Goal: Task Accomplishment & Management: Manage account settings

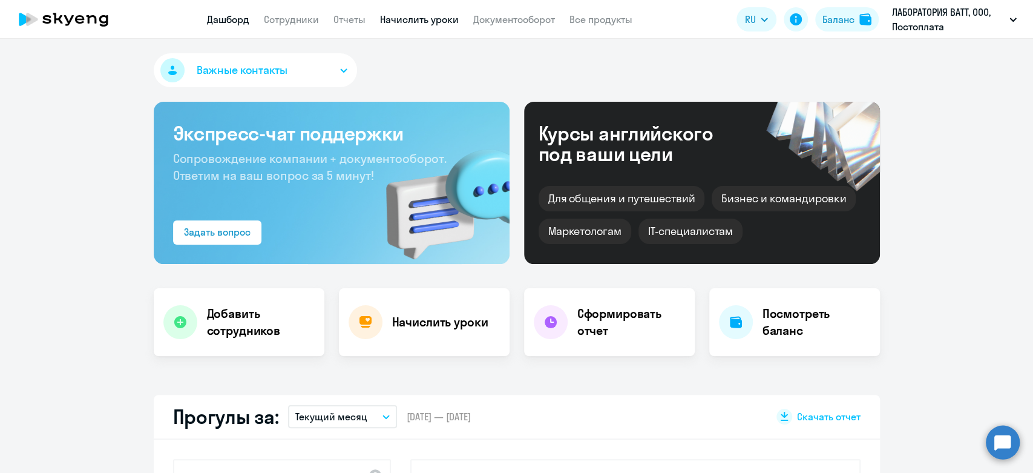
click at [397, 22] on link "Начислить уроки" at bounding box center [419, 19] width 79 height 12
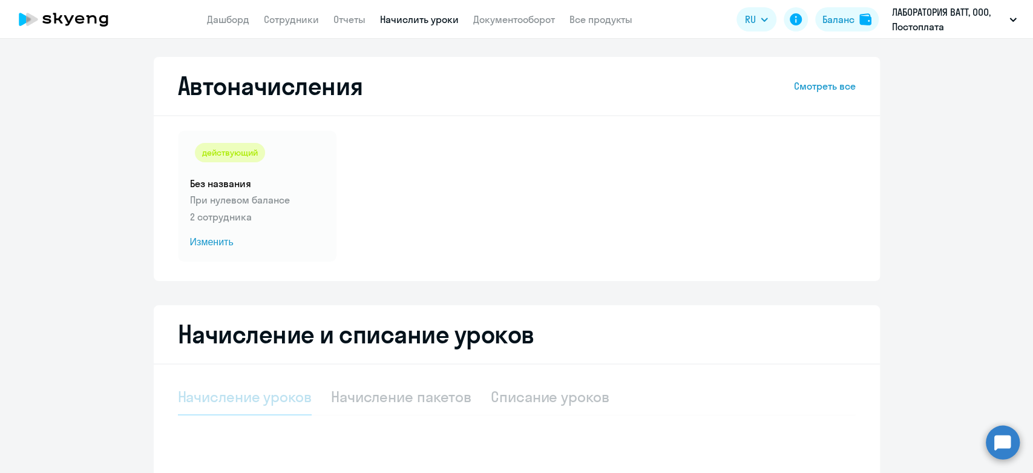
select select "10"
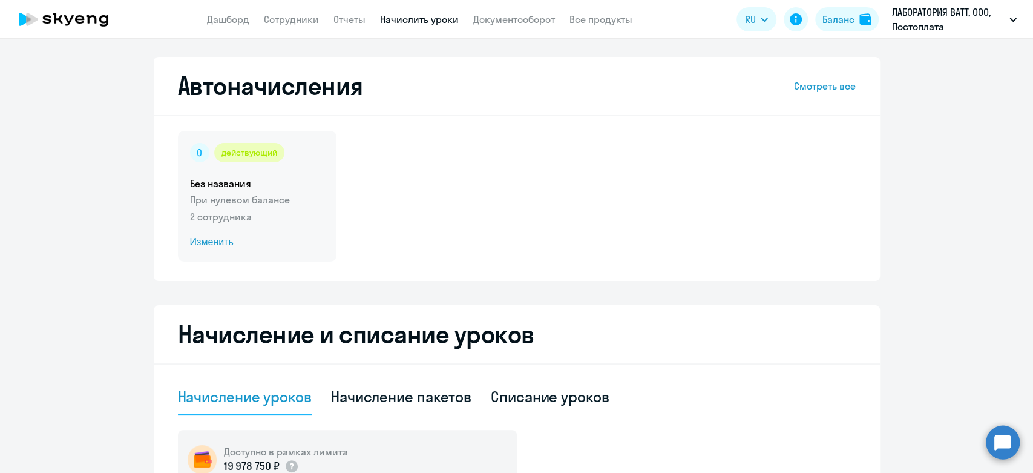
click at [321, 175] on div "действующий Без названия При нулевом балансе 2 сотрудника Изменить" at bounding box center [257, 196] width 159 height 131
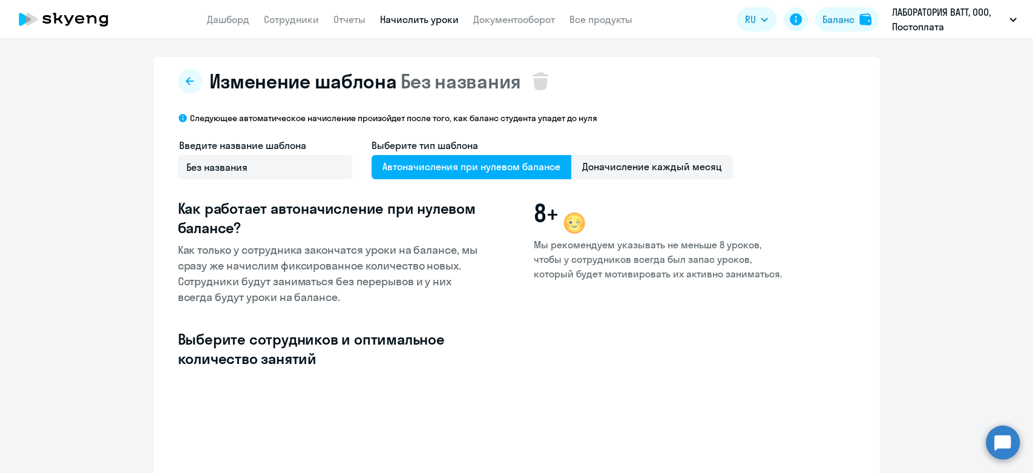
select select "10"
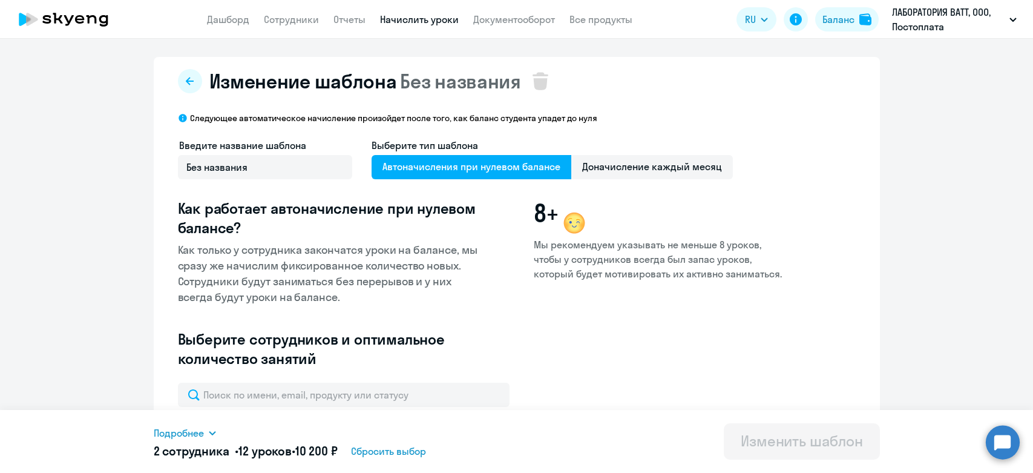
select select "10"
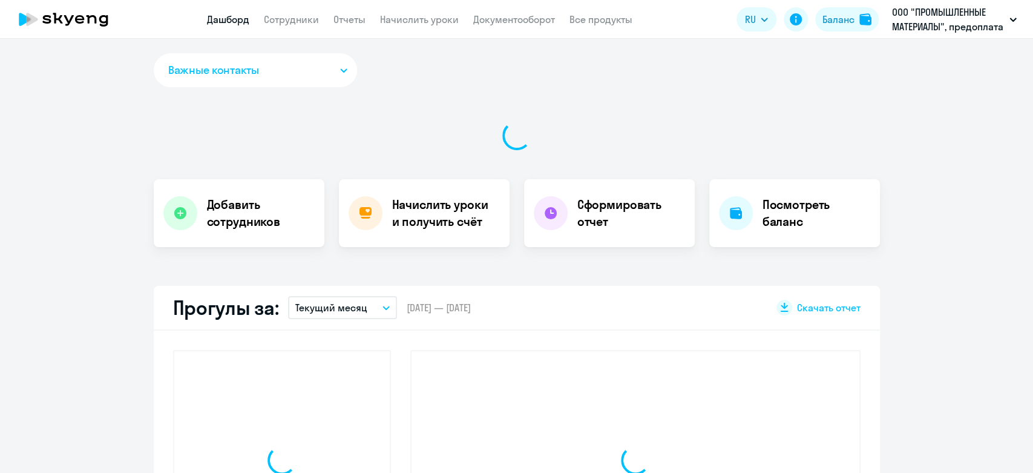
select select "30"
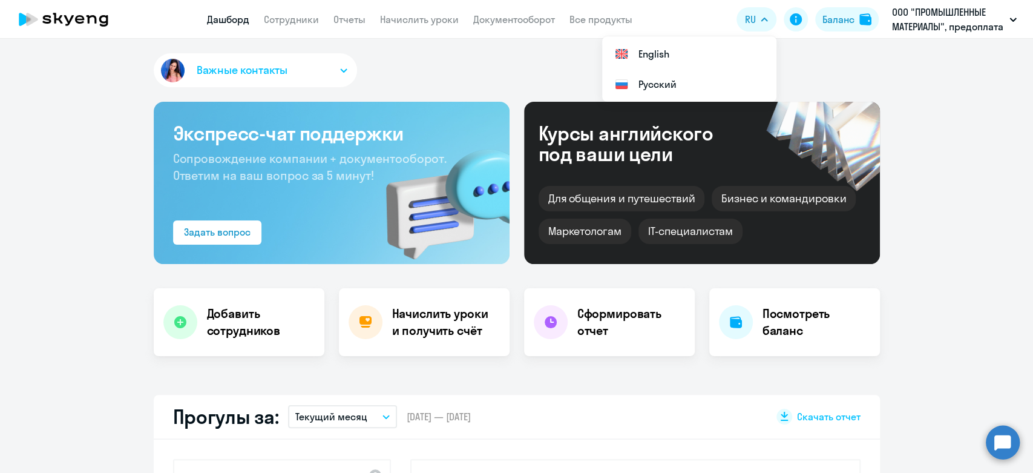
click at [326, 24] on nav "Дашборд Сотрудники Отчеты Начислить уроки Документооборот Все продукты" at bounding box center [419, 19] width 425 height 15
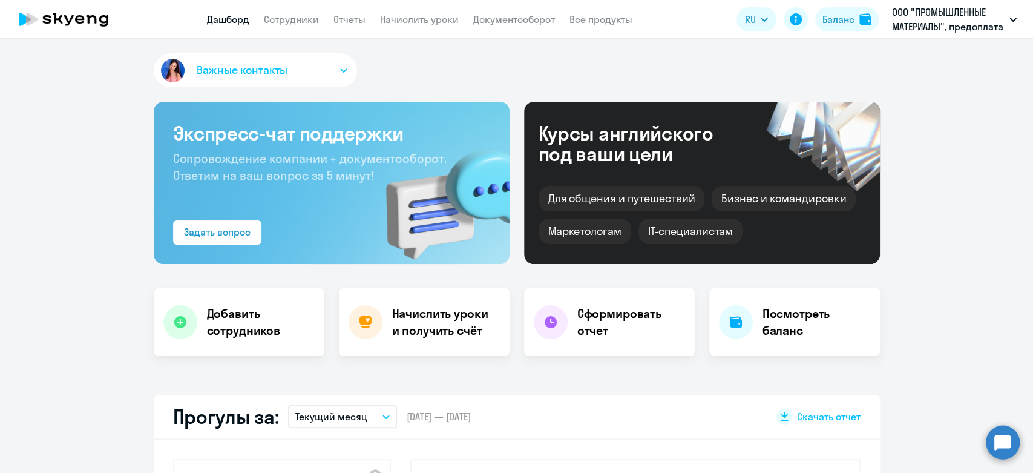
click at [326, 24] on nav "Дашборд Сотрудники Отчеты Начислить уроки Документооборот Все продукты" at bounding box center [419, 19] width 425 height 15
click at [299, 14] on link "Сотрудники" at bounding box center [291, 19] width 55 height 12
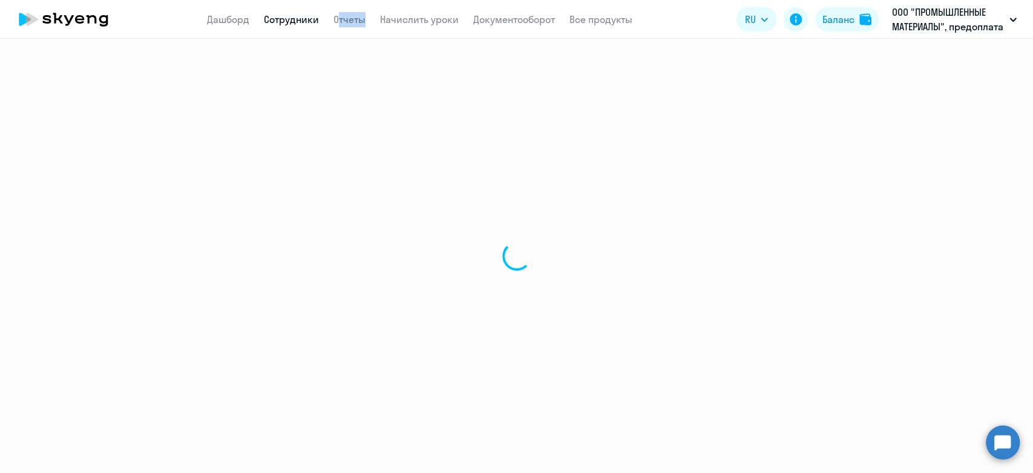
select select "30"
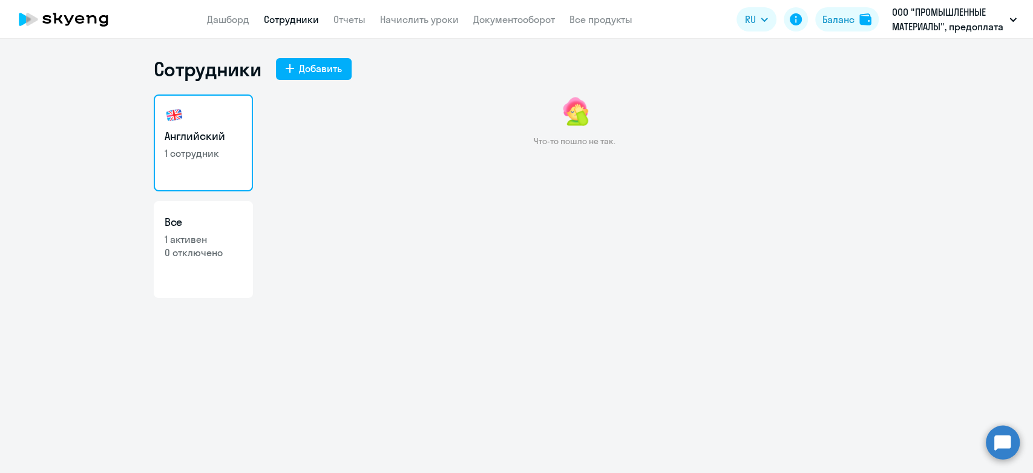
click at [499, 12] on app-menu-item-link "Документооборот" at bounding box center [514, 19] width 82 height 15
click at [499, 13] on link "Документооборот" at bounding box center [514, 19] width 82 height 12
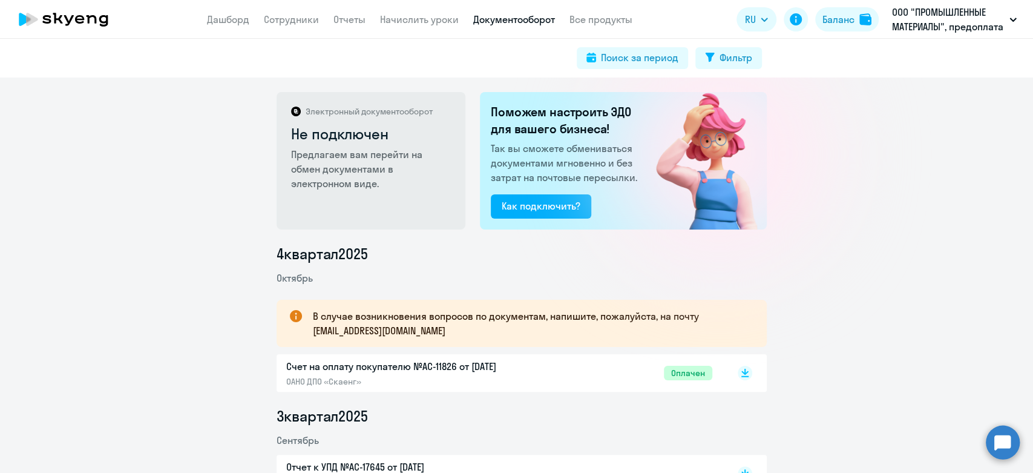
click at [679, 369] on span "Оплачен" at bounding box center [688, 372] width 48 height 15
click at [408, 19] on link "Начислить уроки" at bounding box center [419, 19] width 79 height 12
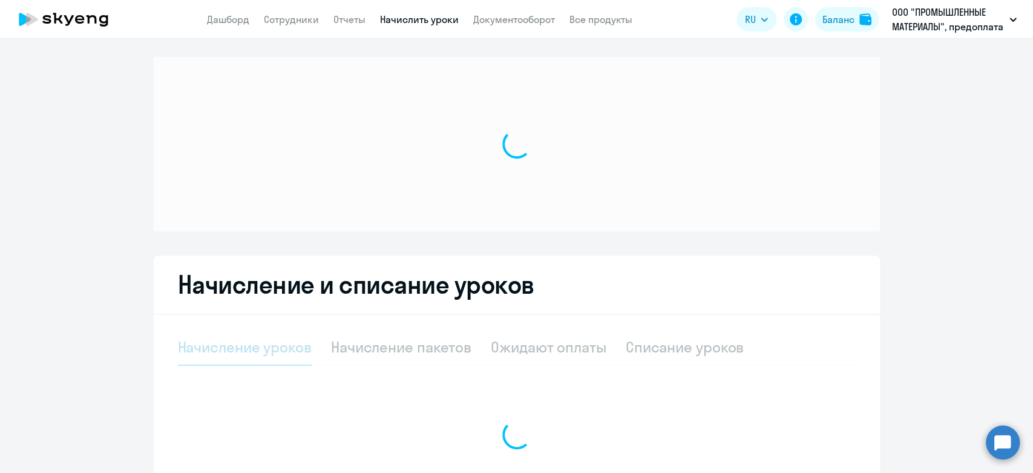
select select "10"
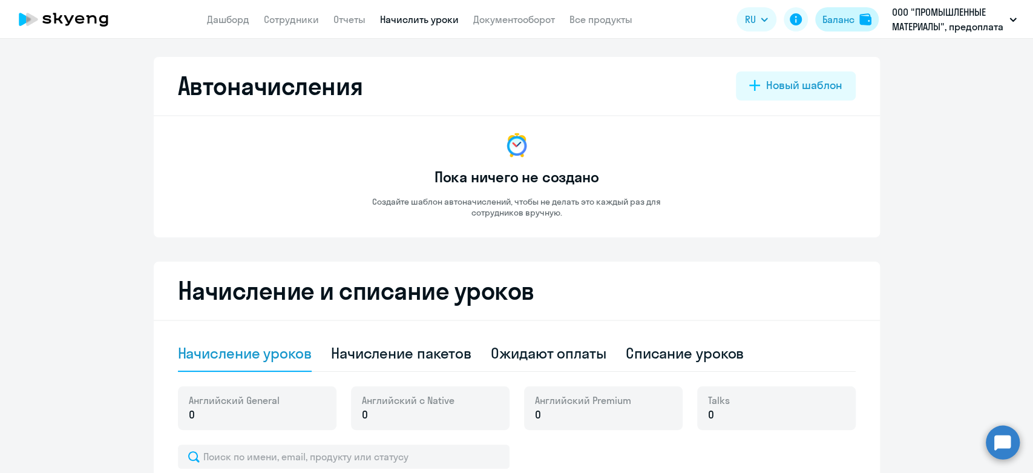
click at [871, 11] on button "Баланс" at bounding box center [847, 19] width 64 height 24
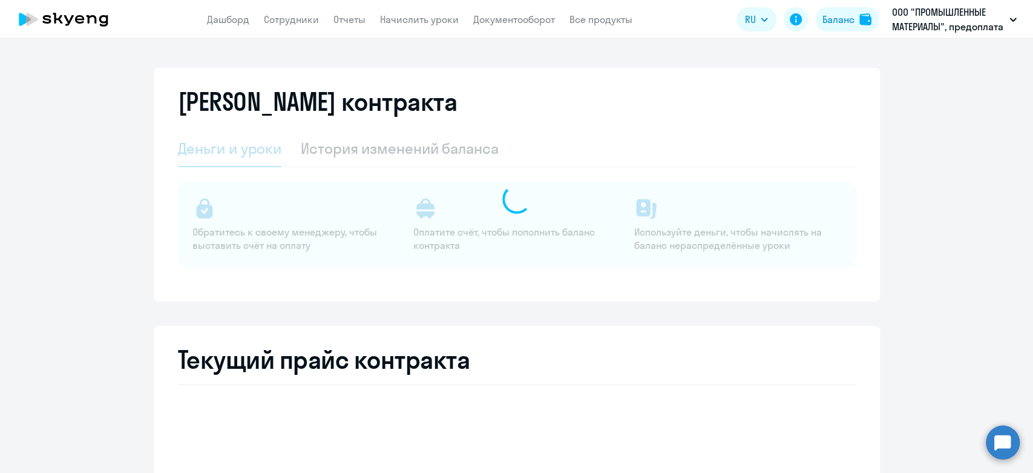
select select "english_adult_not_native_speaker"
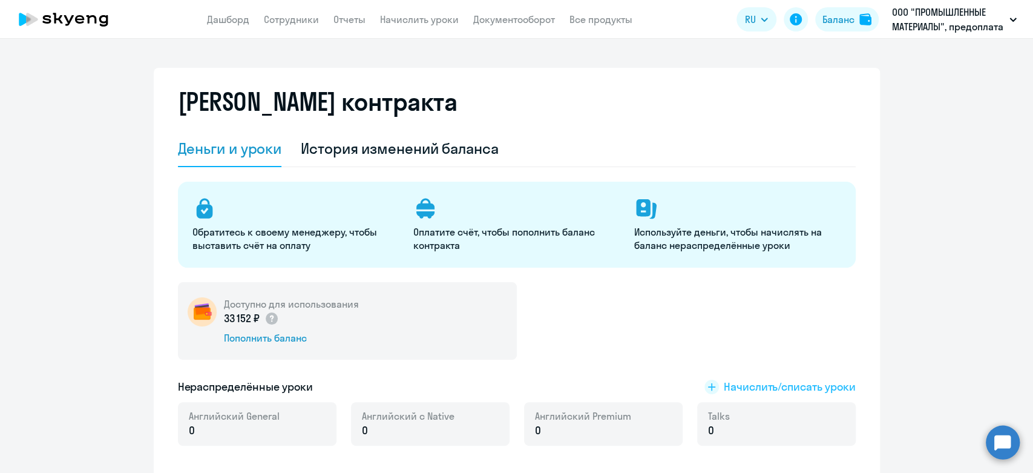
click at [731, 387] on span "Начислить/списать уроки" at bounding box center [790, 387] width 132 height 16
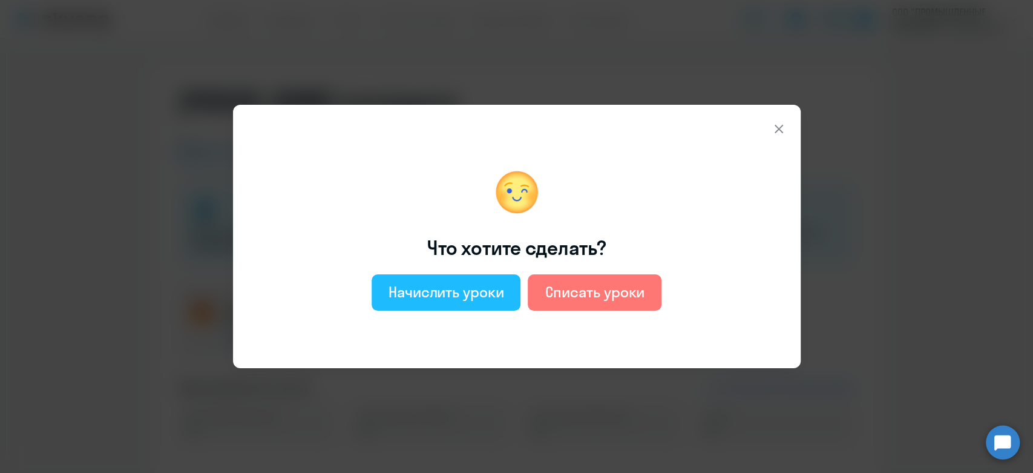
click at [463, 296] on div "Начислить уроки" at bounding box center [446, 291] width 116 height 19
select select "english_adult_not_native_speaker"
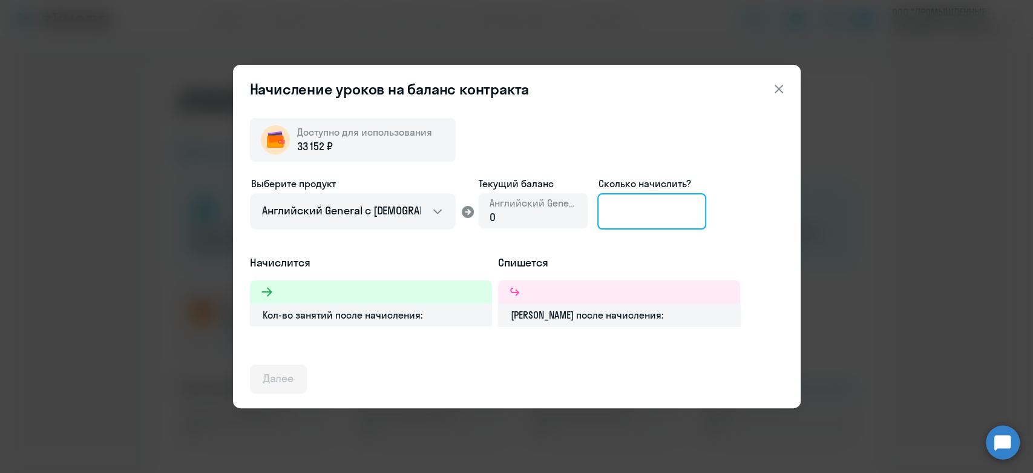
click at [610, 214] on input at bounding box center [651, 211] width 109 height 36
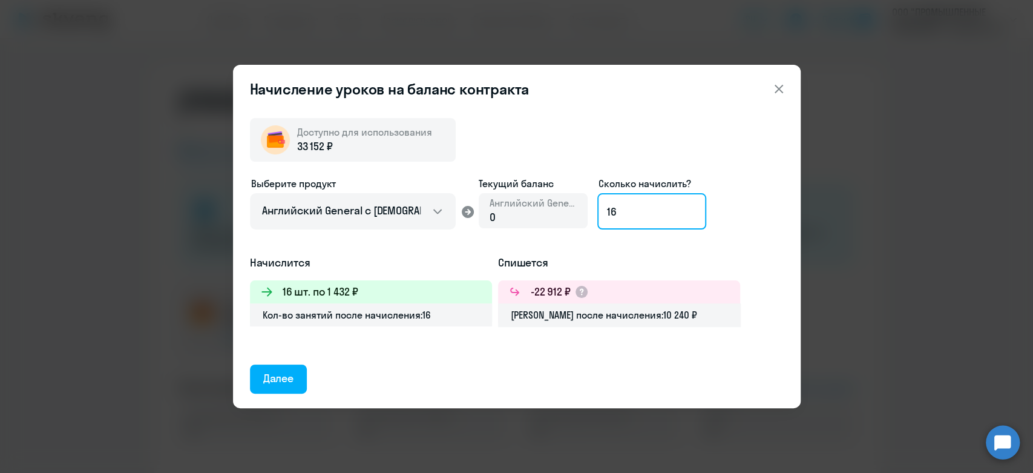
type input "16"
click at [777, 91] on icon at bounding box center [778, 89] width 15 height 15
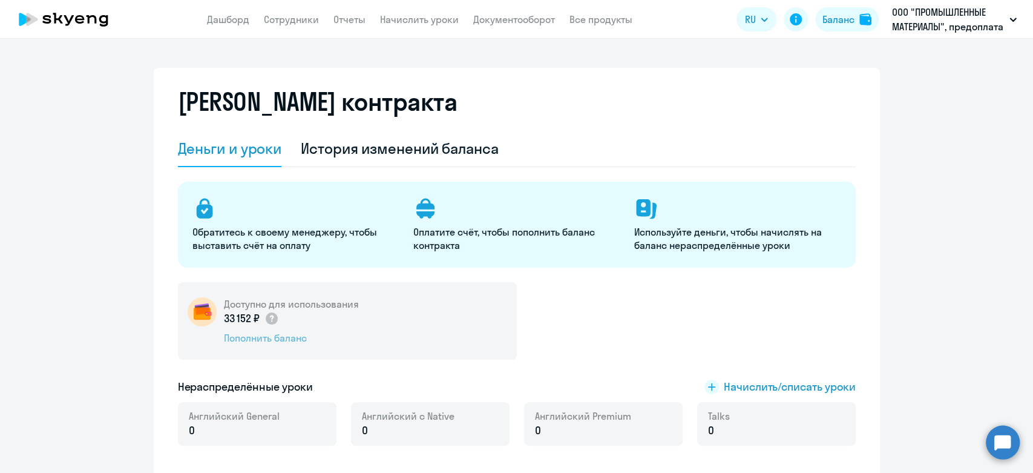
click at [243, 342] on div "Пополнить баланс" at bounding box center [291, 337] width 135 height 13
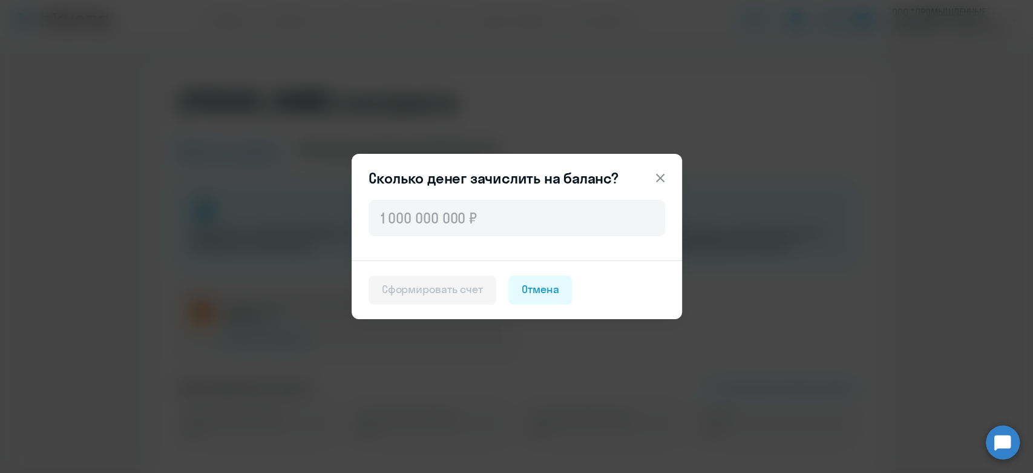
click at [650, 180] on button at bounding box center [660, 178] width 24 height 24
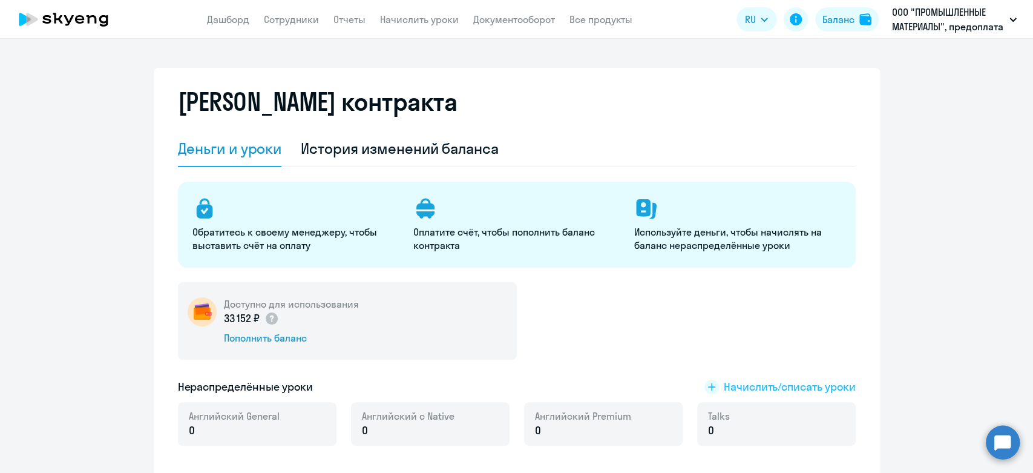
click at [749, 388] on span "Начислить/списать уроки" at bounding box center [790, 387] width 132 height 16
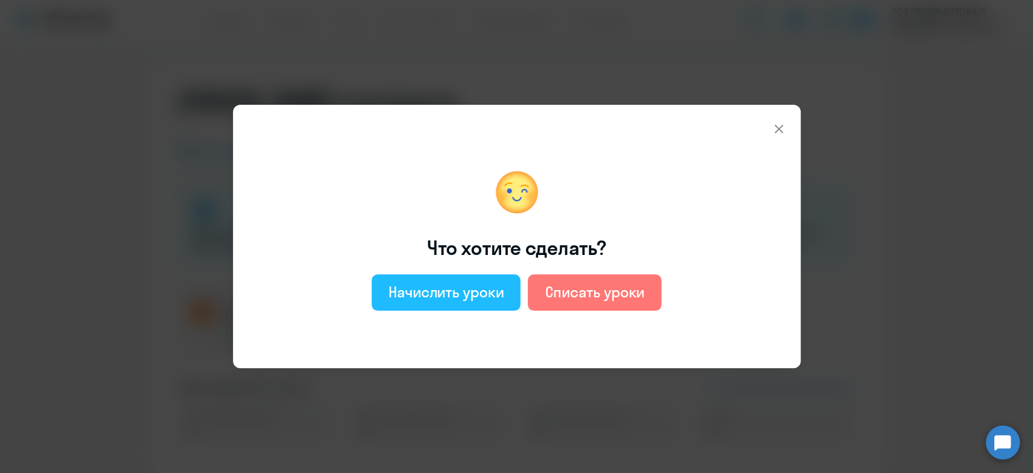
click at [500, 275] on button "Начислить уроки" at bounding box center [445, 292] width 149 height 36
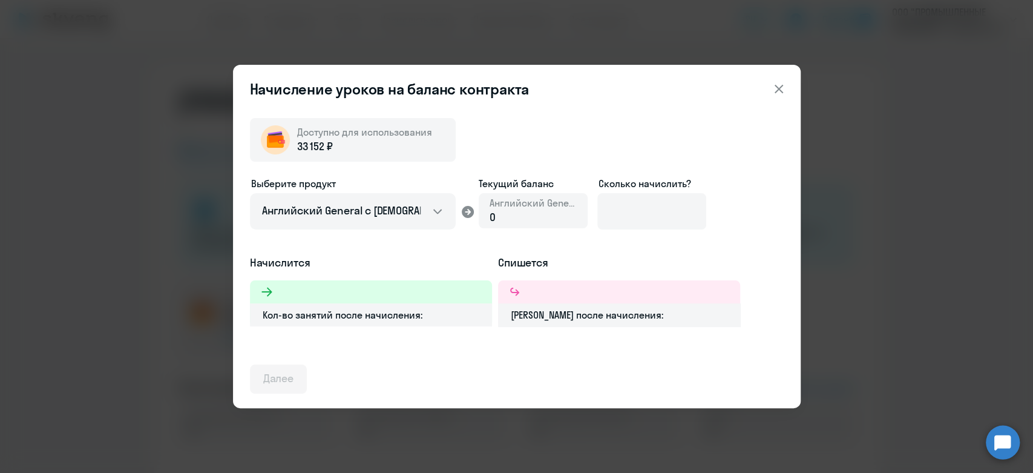
click at [400, 232] on ds-form-field "Выберите продукт Английский General с русскоговорящим преподавателем Английский…" at bounding box center [353, 207] width 206 height 63
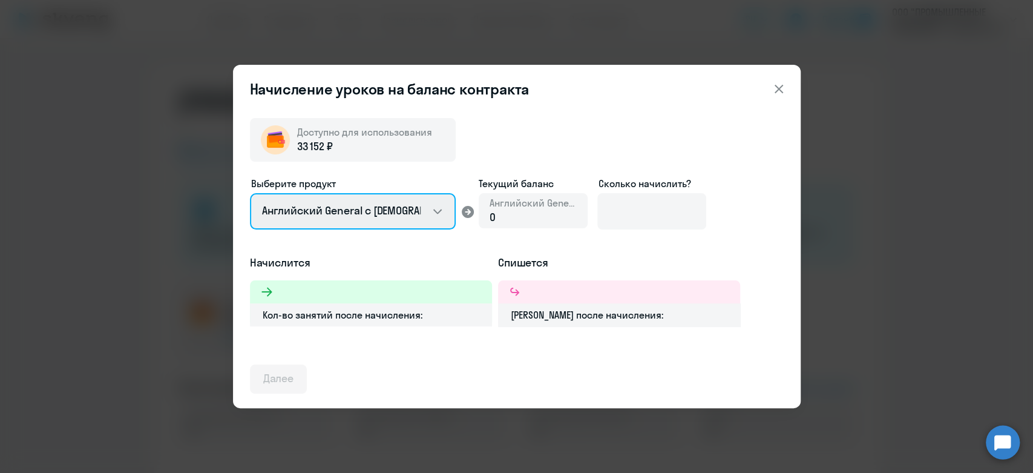
click at [397, 217] on select "Английский General с русскоговорящим преподавателем Английский General с англог…" at bounding box center [353, 211] width 206 height 36
select select "english_adult_not_native_speaker_premium"
click at [250, 193] on select "Английский General с русскоговорящим преподавателем Английский General с англог…" at bounding box center [353, 211] width 206 height 36
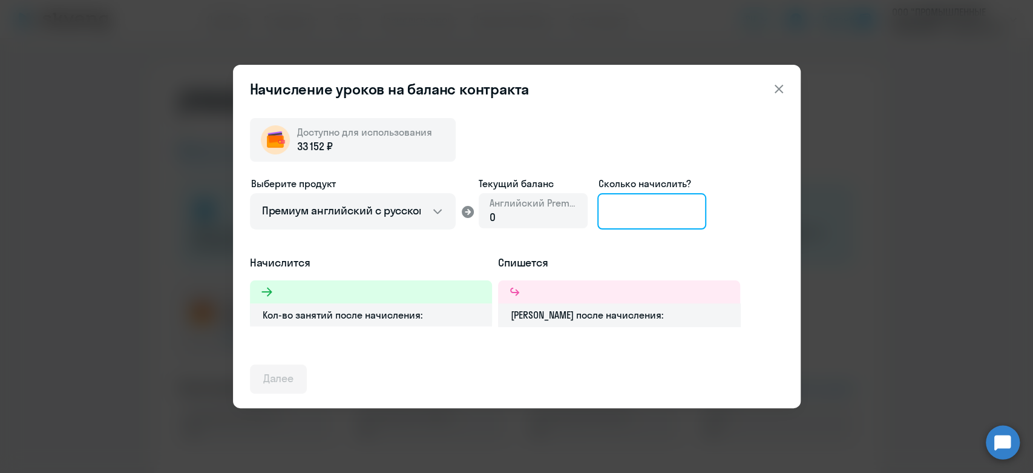
click at [600, 216] on input at bounding box center [651, 211] width 109 height 36
type input "16"
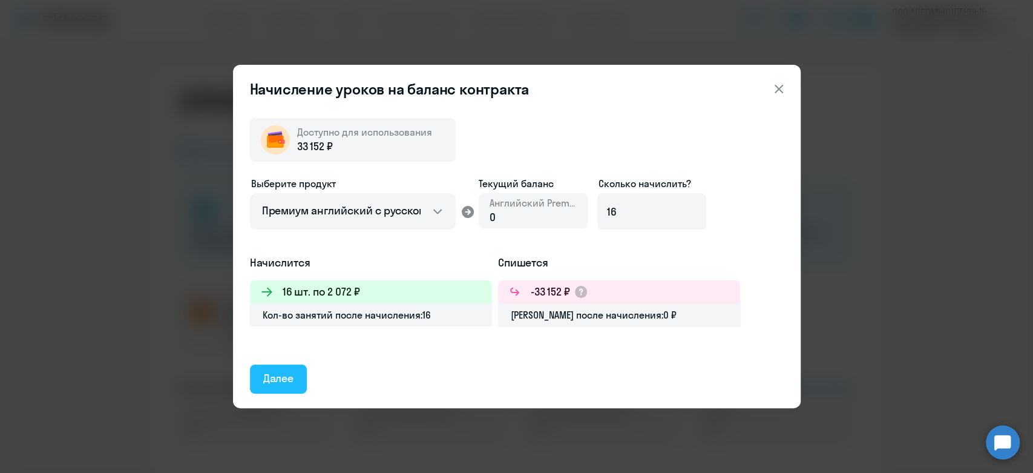
click at [277, 373] on div "Далее" at bounding box center [278, 378] width 31 height 16
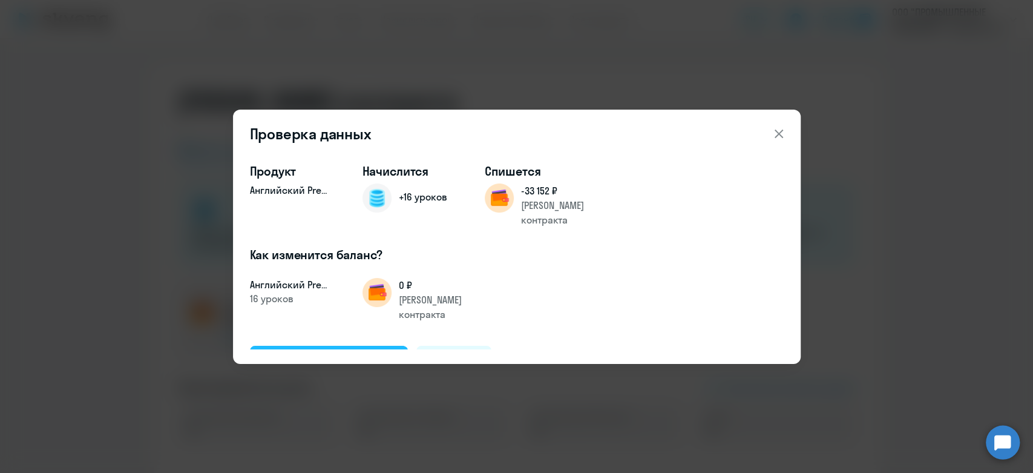
click at [329, 352] on div "Подтвердить и начислить" at bounding box center [329, 360] width 132 height 16
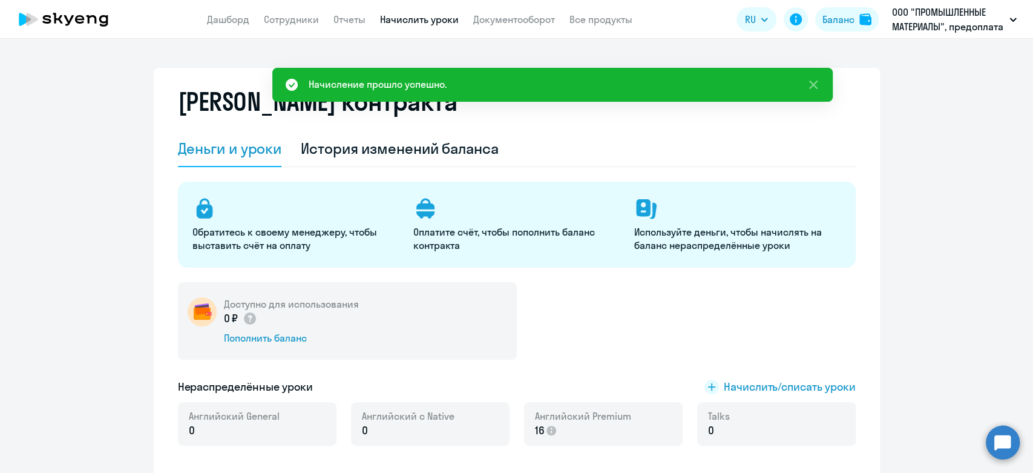
click at [392, 13] on link "Начислить уроки" at bounding box center [419, 19] width 79 height 12
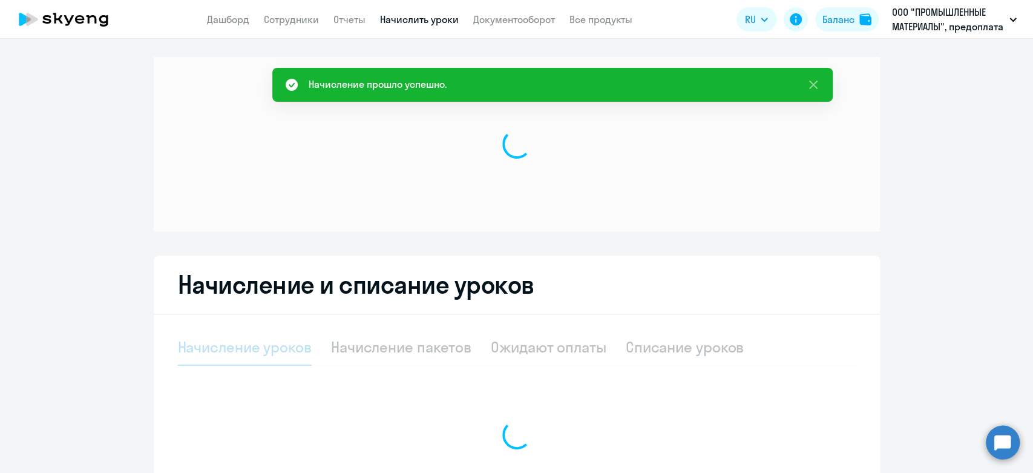
select select "10"
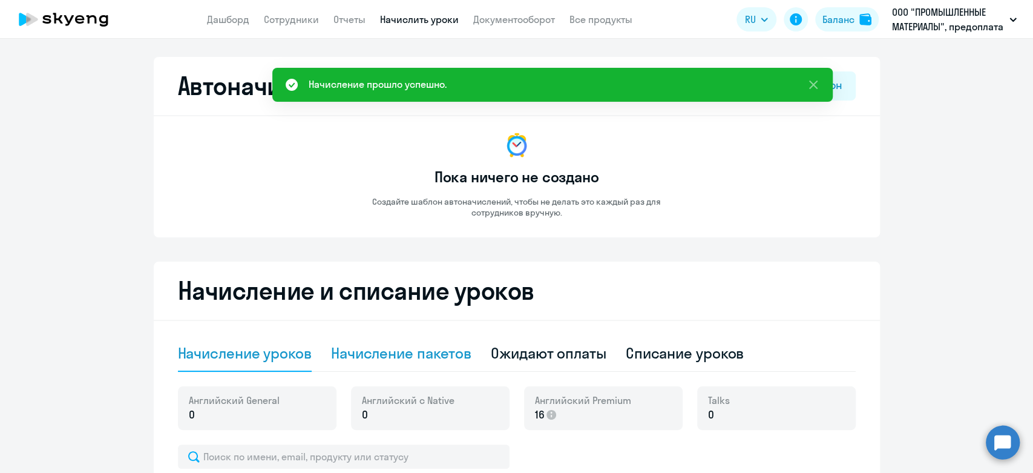
click at [364, 361] on div "Начисление пакетов" at bounding box center [401, 352] width 140 height 19
select select "10"
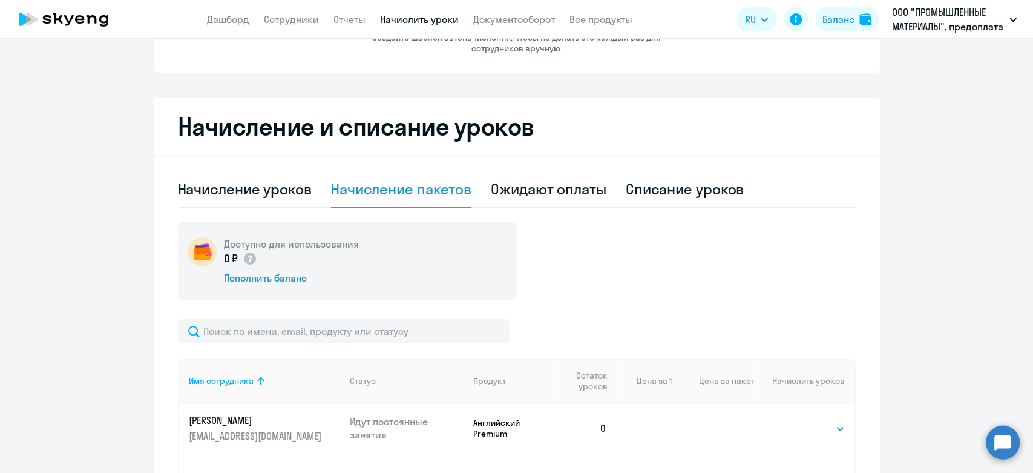
scroll to position [134, 0]
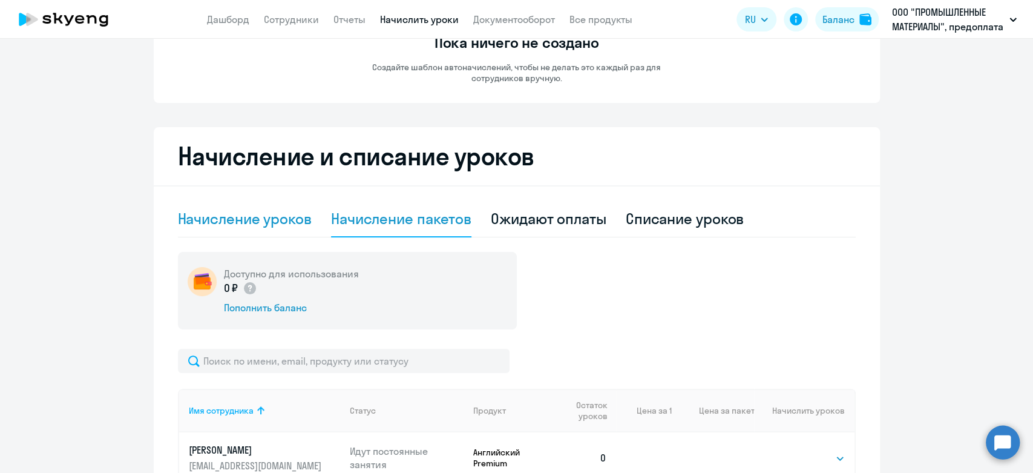
click at [287, 218] on div "Начисление уроков" at bounding box center [245, 218] width 134 height 19
select select "10"
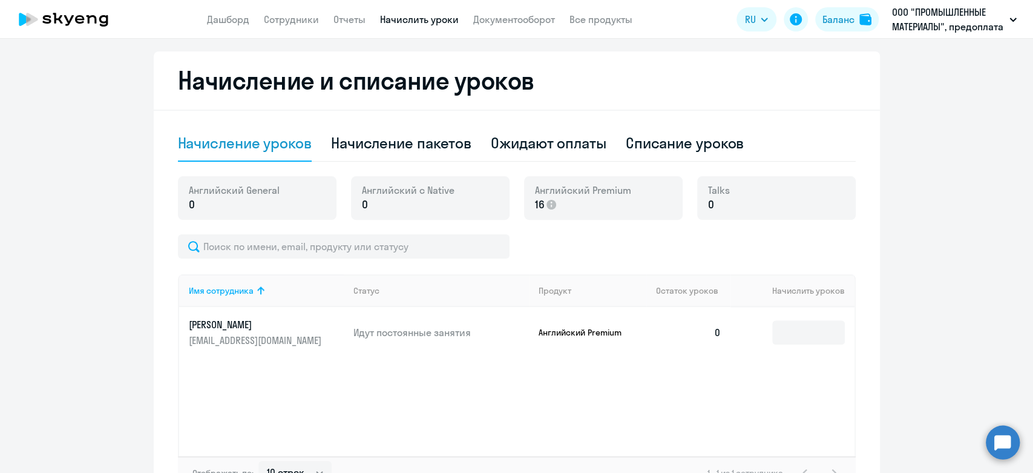
scroll to position [269, 0]
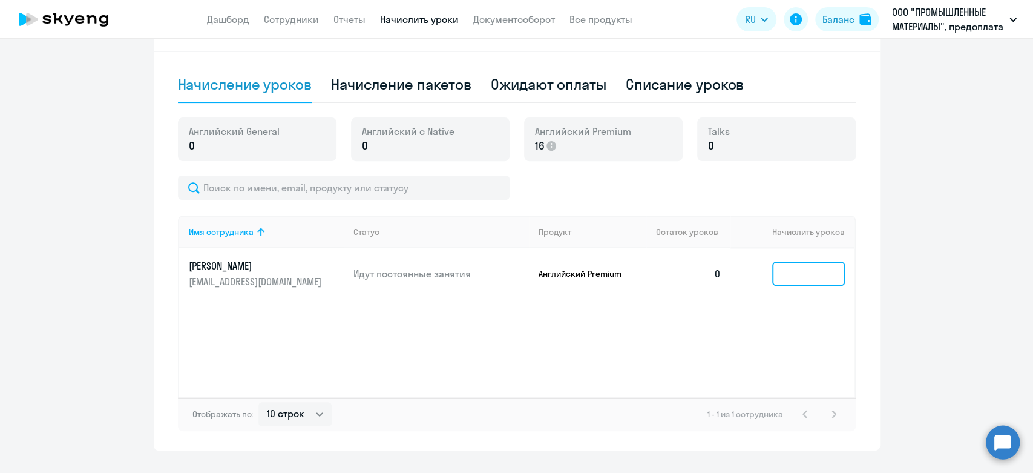
click at [803, 270] on input at bounding box center [808, 273] width 73 height 24
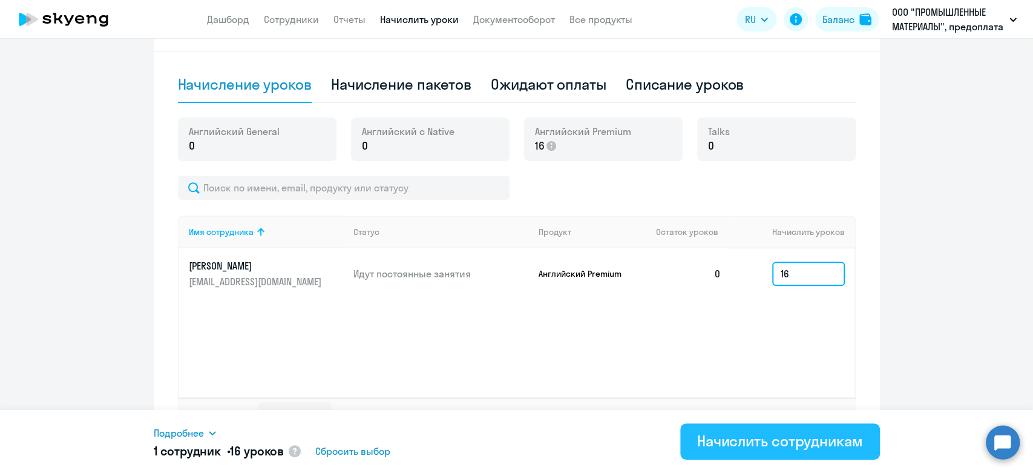
type input "16"
click at [749, 434] on div "Начислить сотрудникам" at bounding box center [780, 440] width 166 height 19
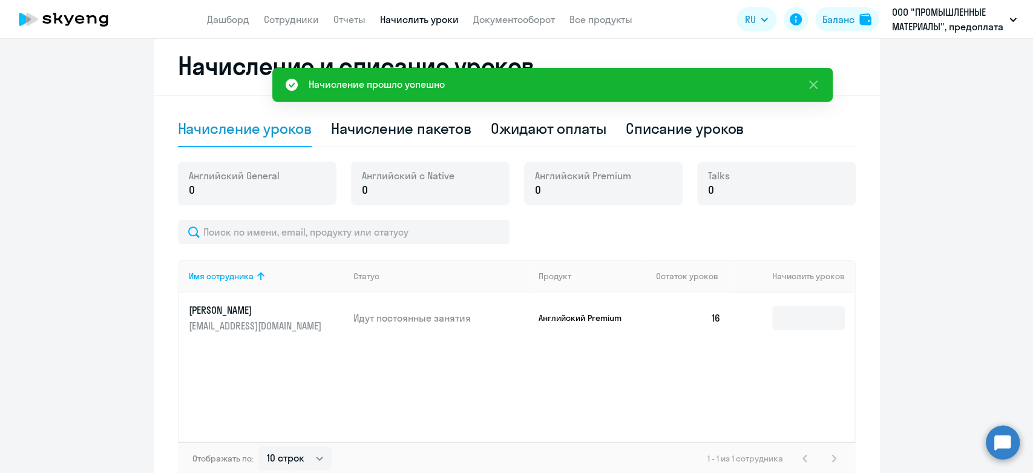
scroll to position [201, 0]
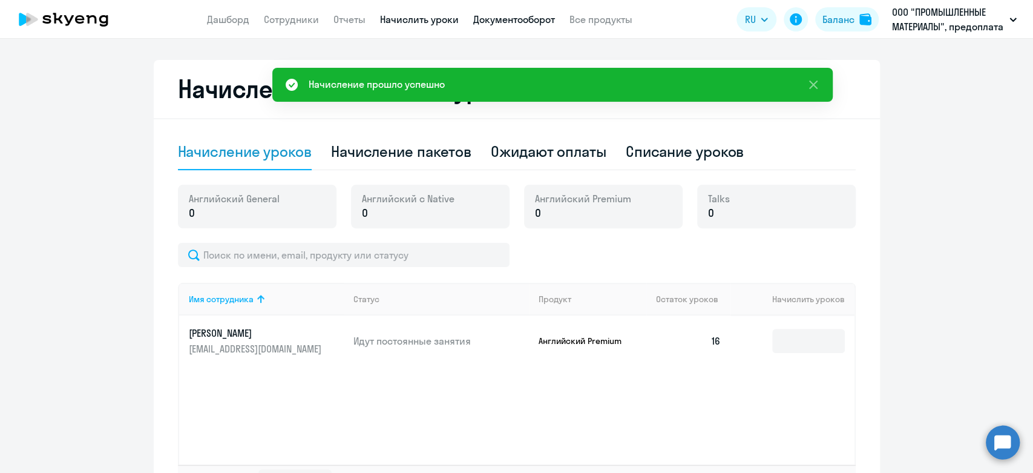
click at [489, 20] on link "Документооборот" at bounding box center [514, 19] width 82 height 12
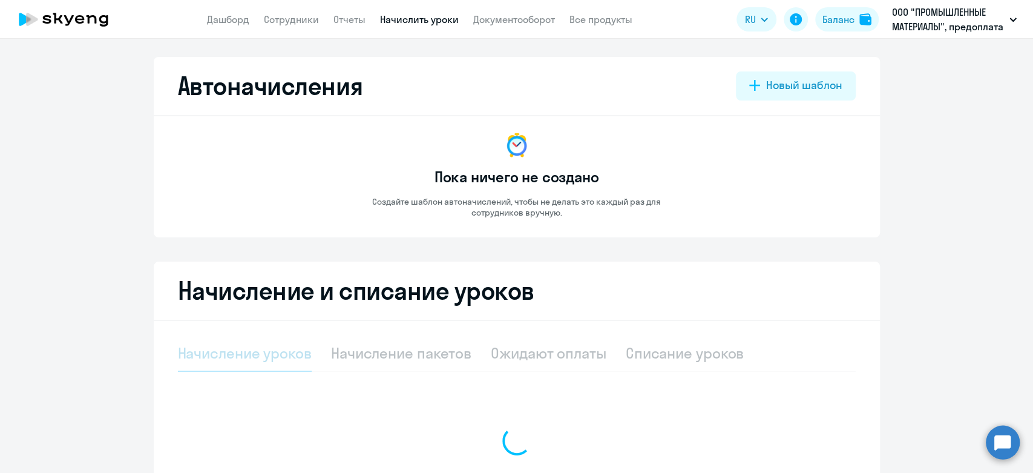
select select "10"
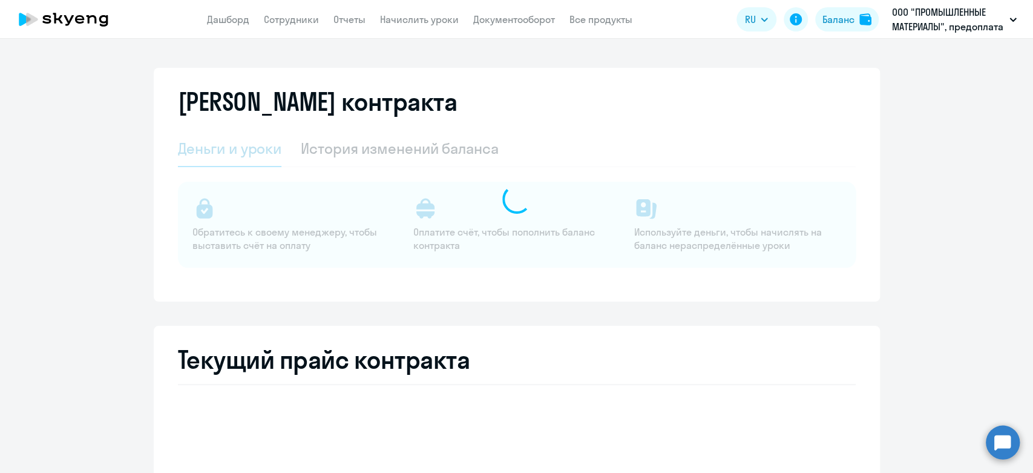
select select "english_adult_not_native_speaker"
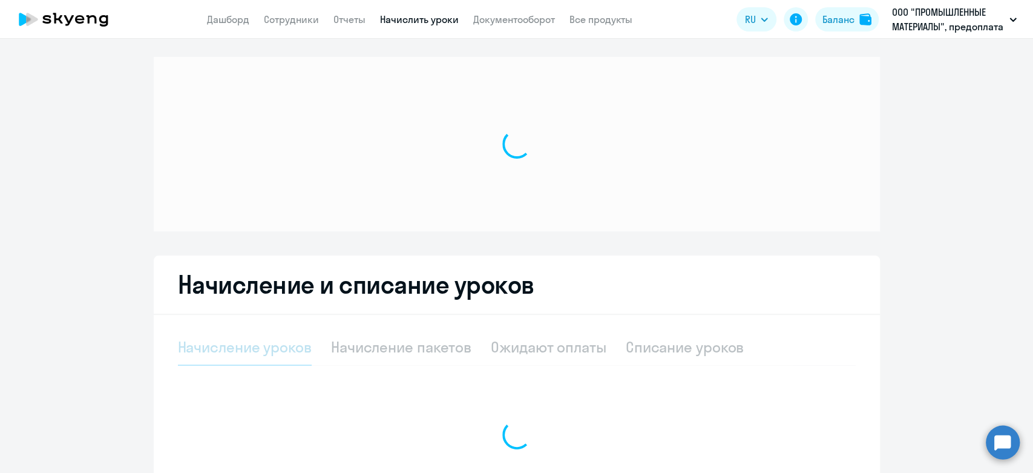
select select "10"
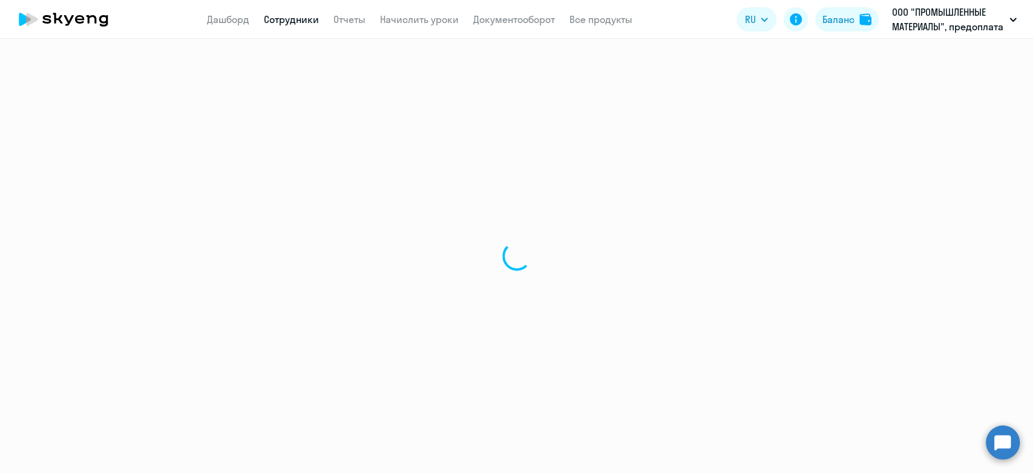
select select "30"
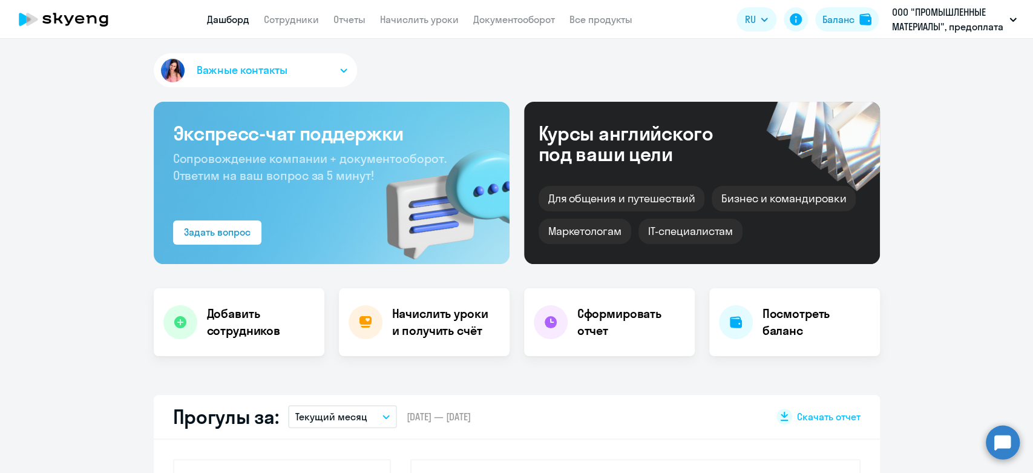
select select "30"
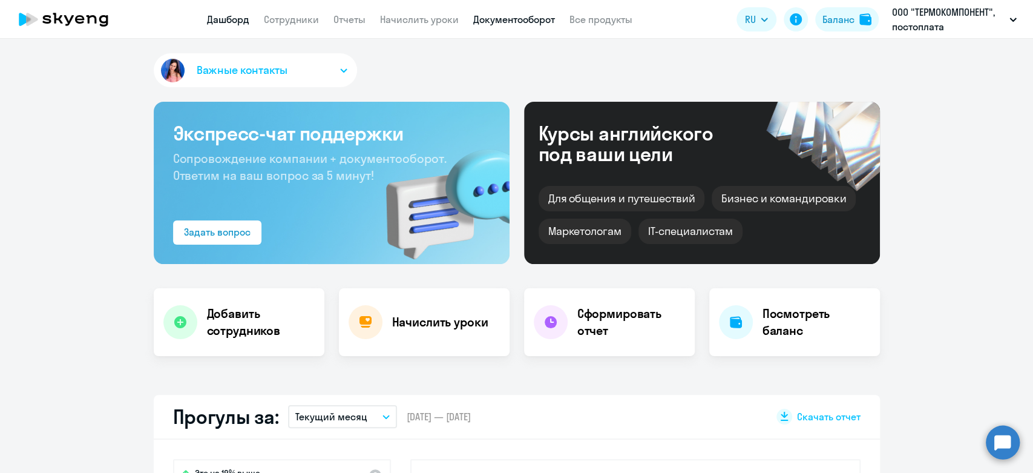
click at [476, 20] on link "Документооборот" at bounding box center [514, 19] width 82 height 12
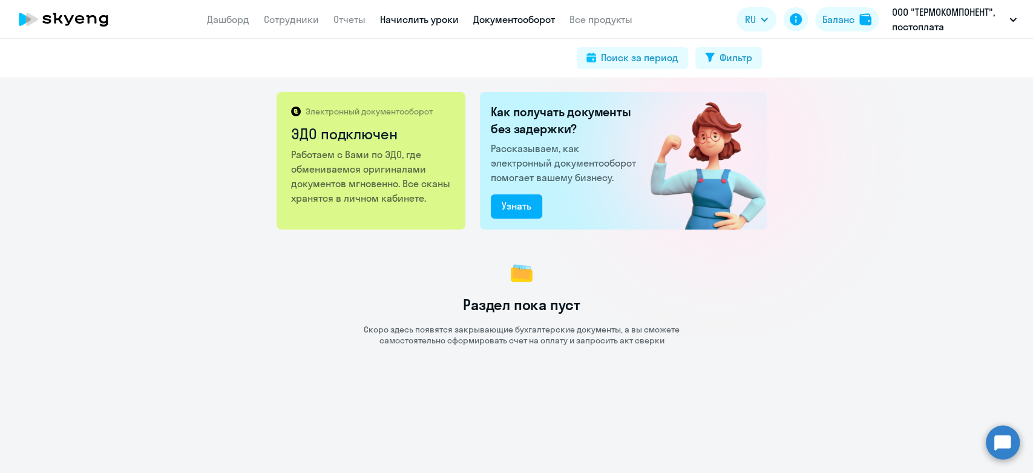
click at [413, 25] on link "Начислить уроки" at bounding box center [419, 19] width 79 height 12
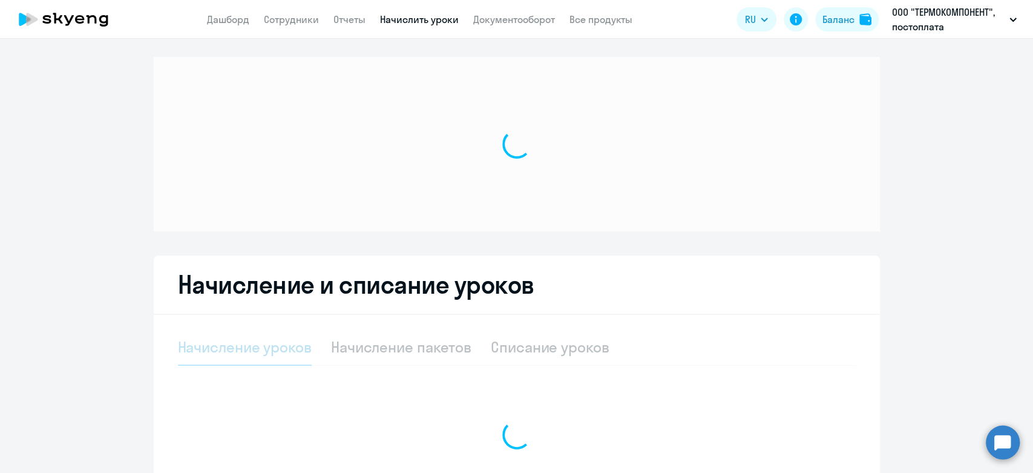
select select "10"
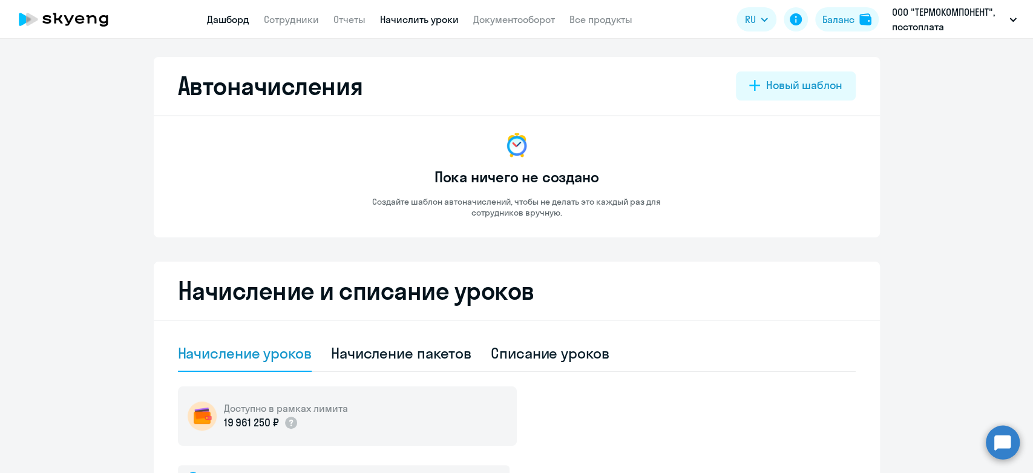
click at [221, 18] on link "Дашборд" at bounding box center [228, 19] width 42 height 12
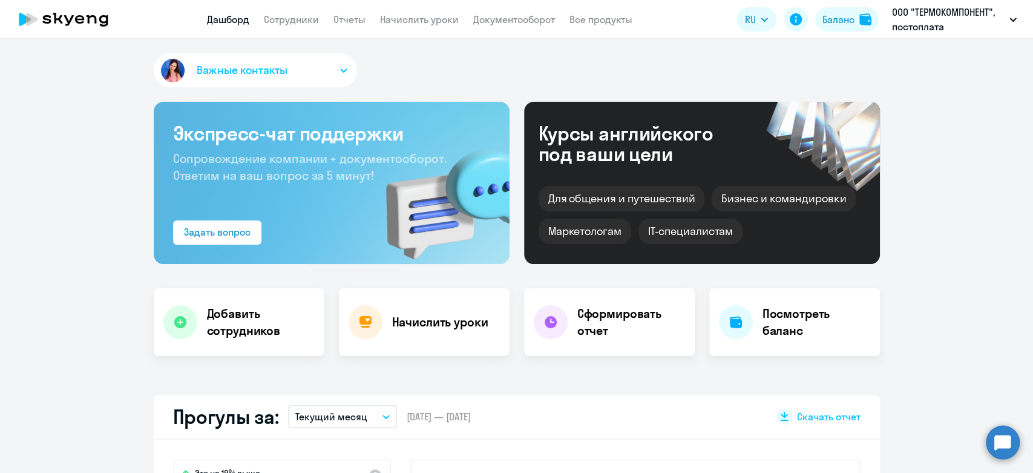
select select "30"
click at [485, 24] on link "Документооборот" at bounding box center [514, 19] width 82 height 12
